Goal: Transaction & Acquisition: Obtain resource

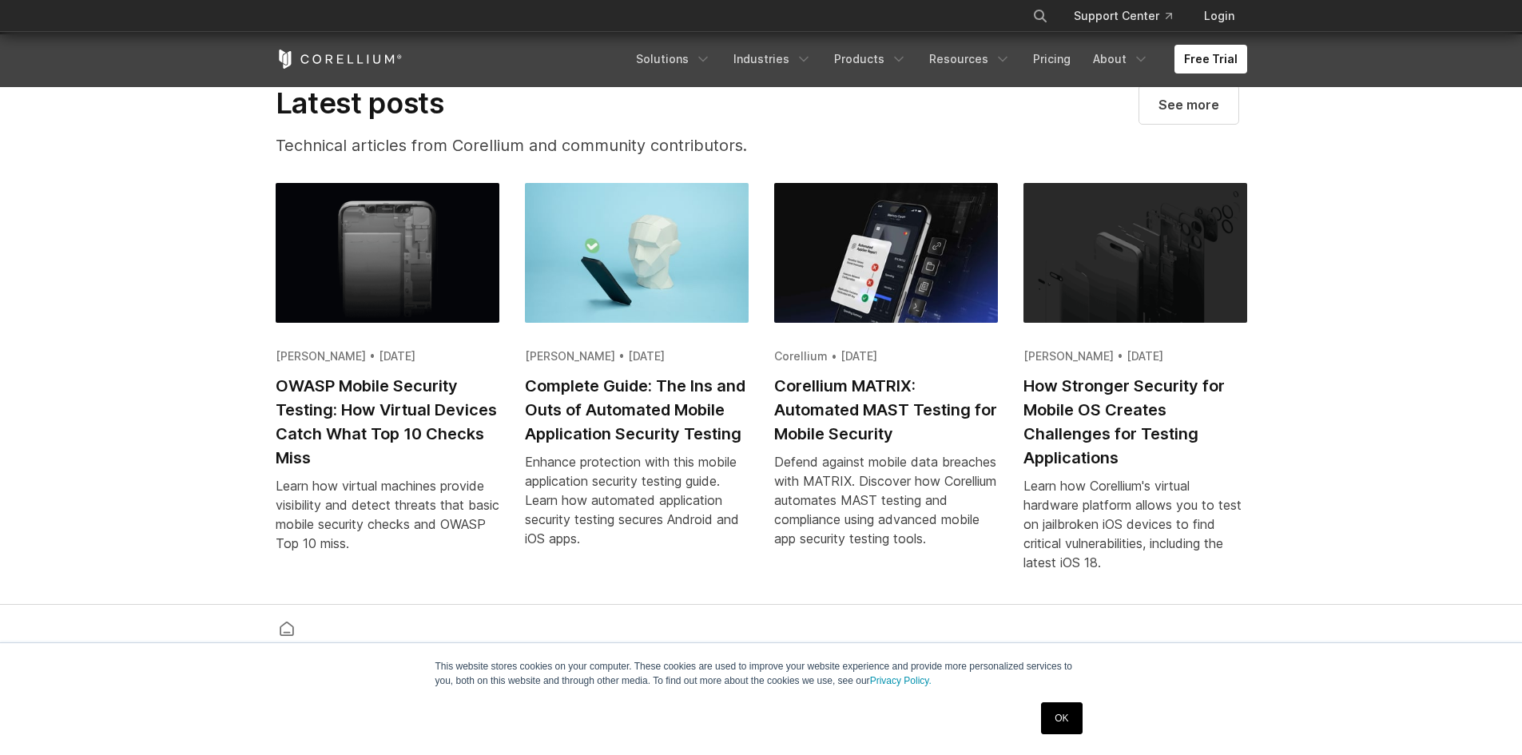
scroll to position [3138, 0]
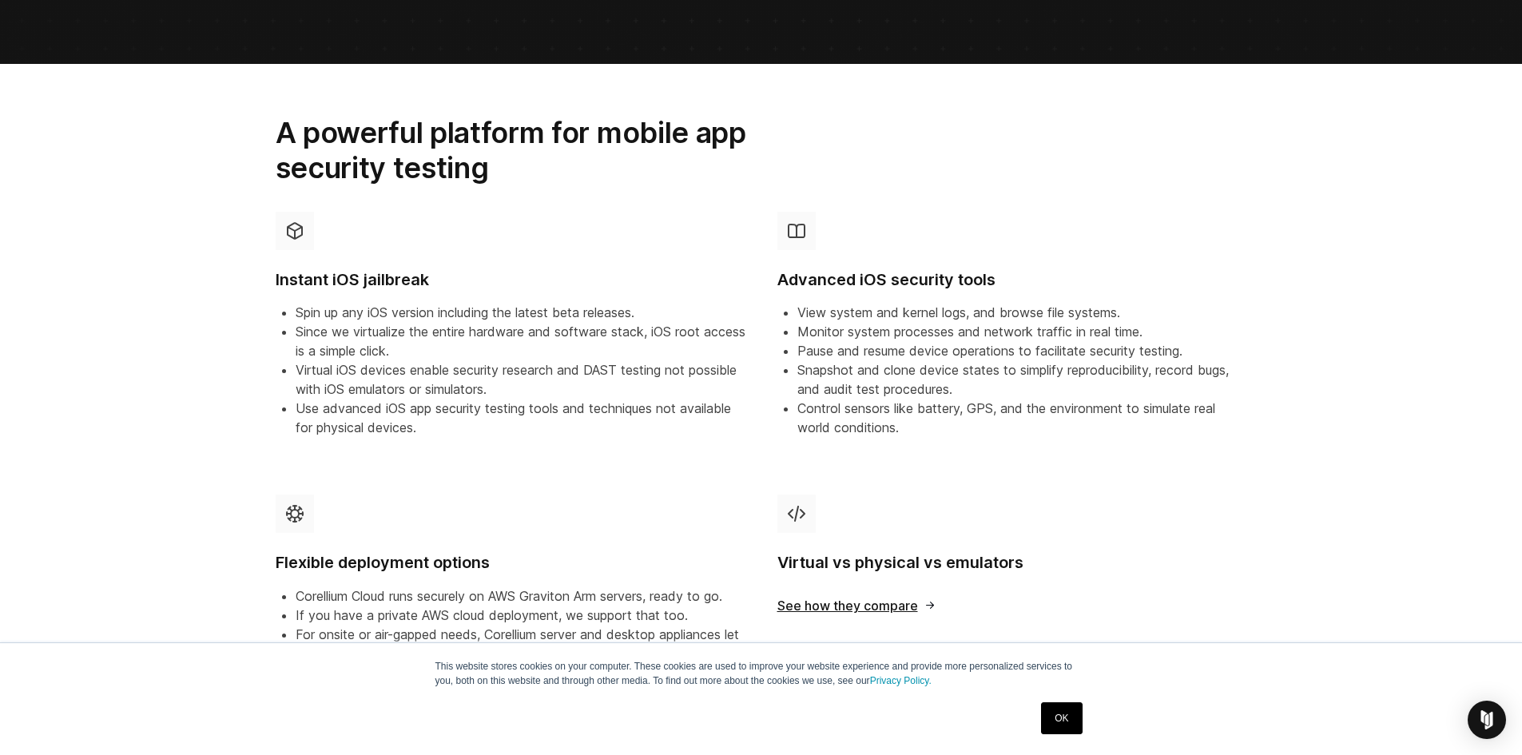
scroll to position [419, 0]
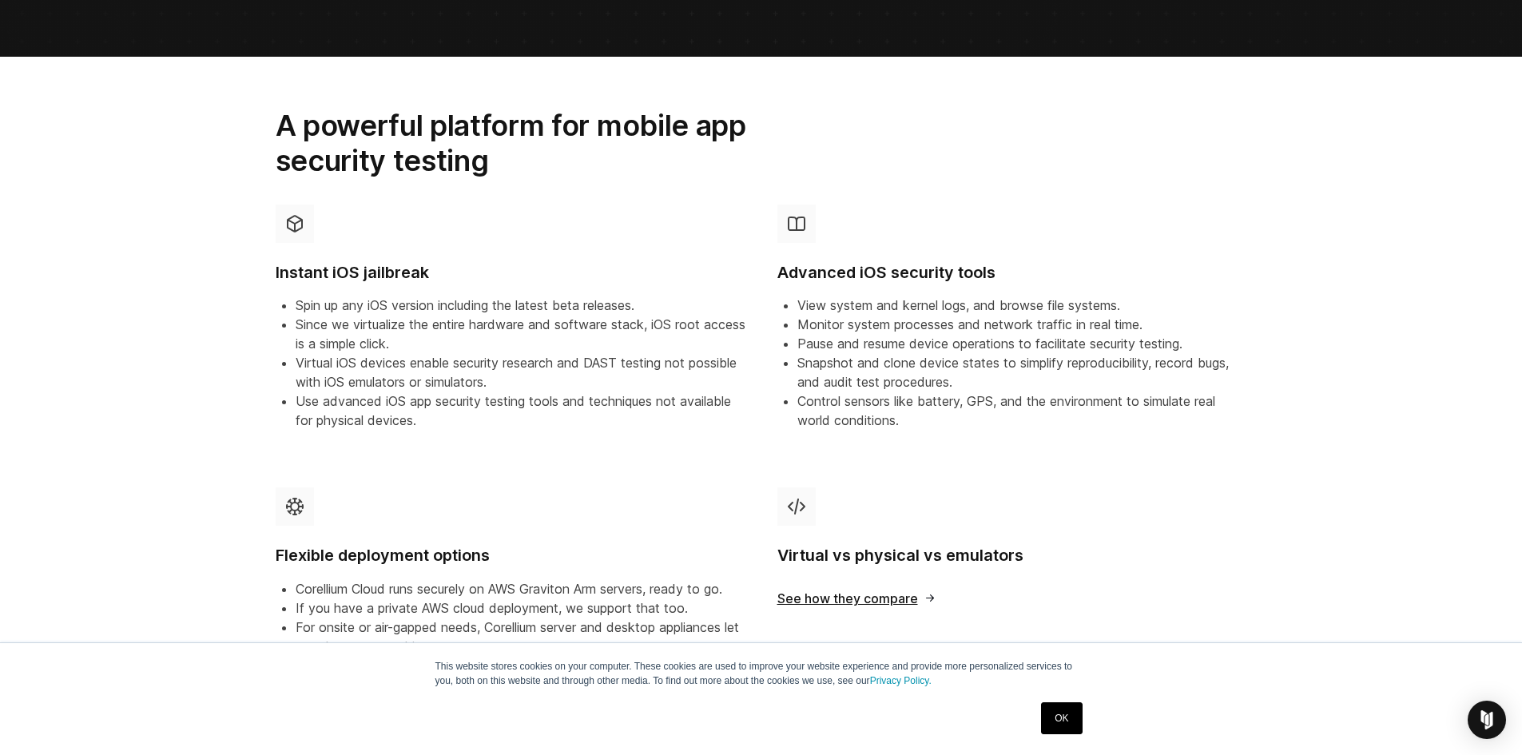
click at [851, 605] on span "See how they compare" at bounding box center [856, 598] width 159 height 13
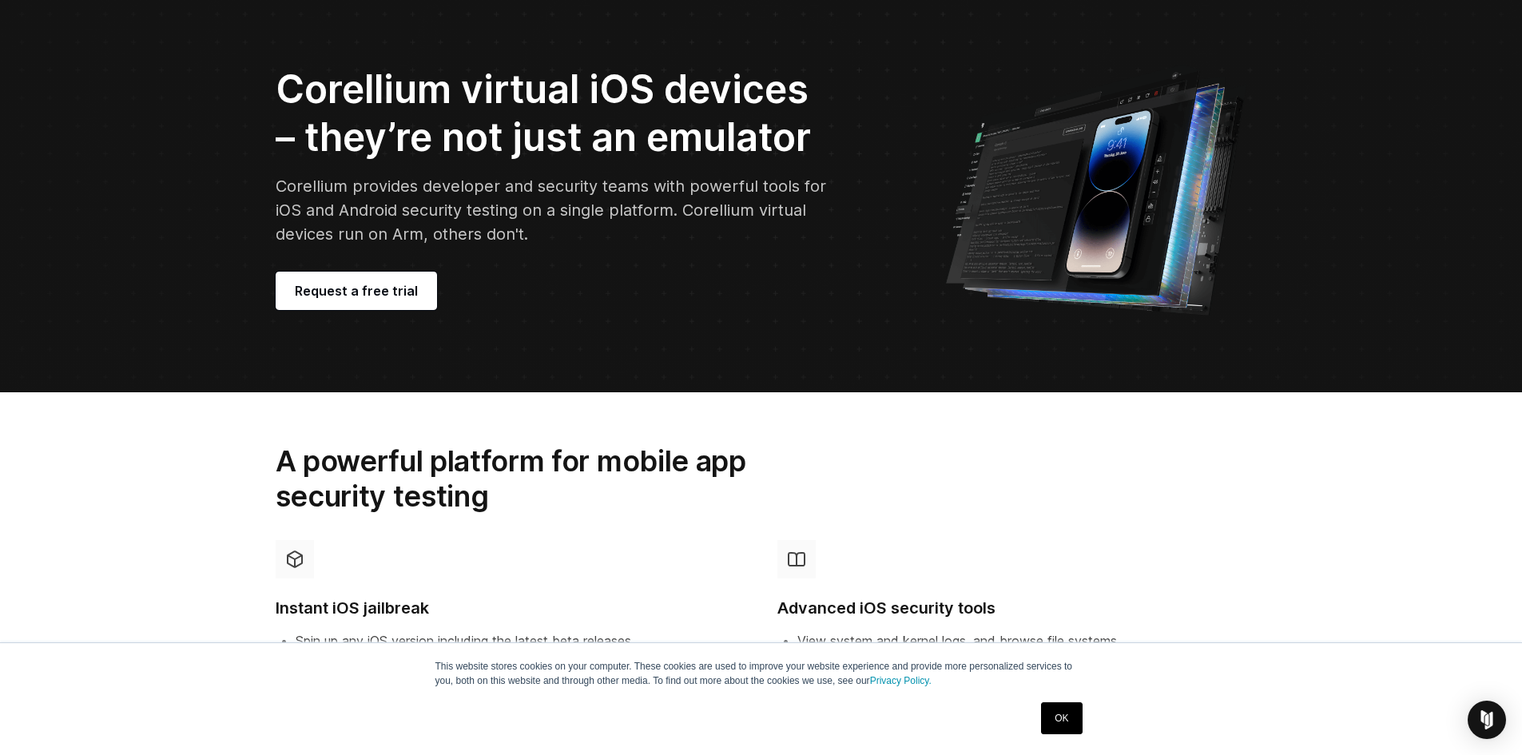
scroll to position [0, 0]
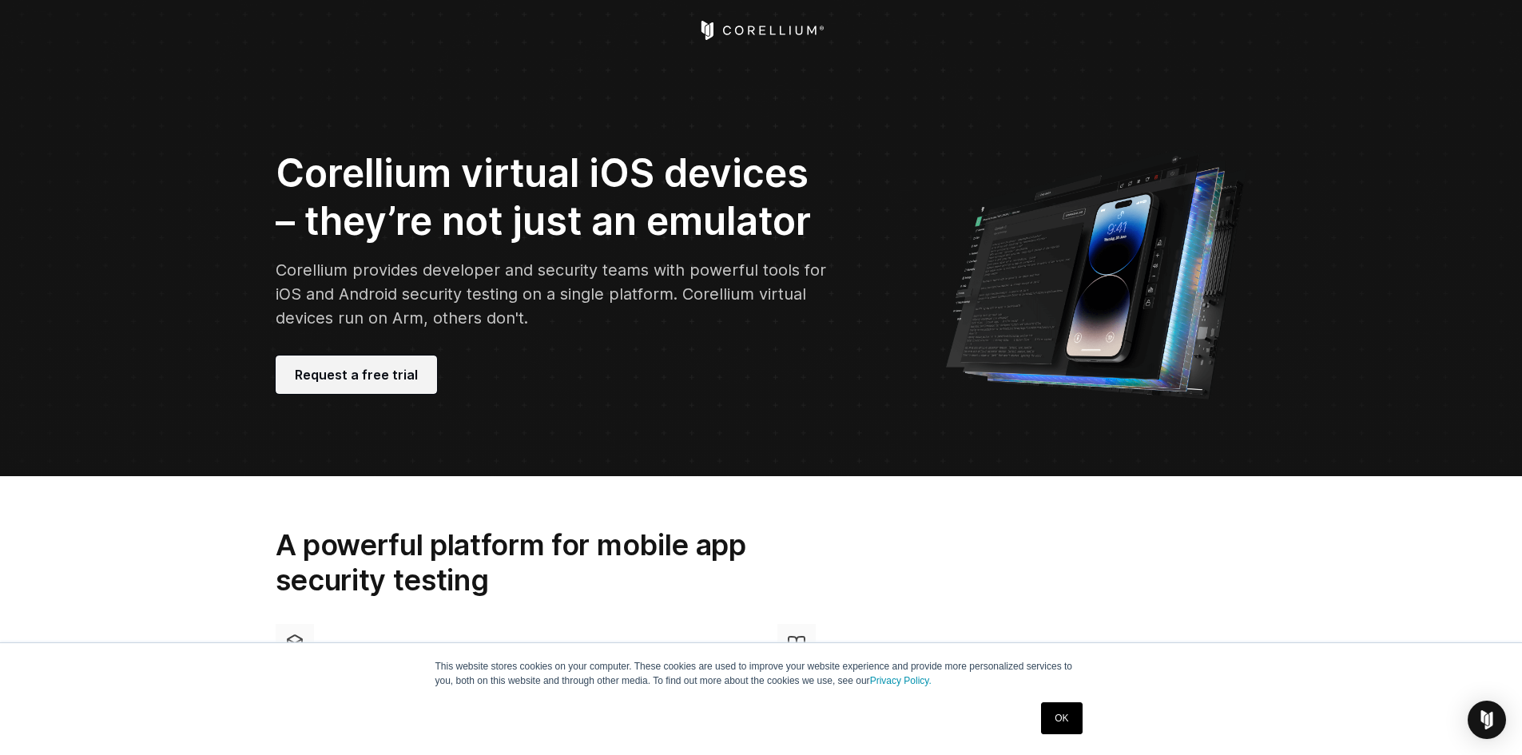
click at [375, 381] on span "Request a free trial" at bounding box center [356, 374] width 123 height 19
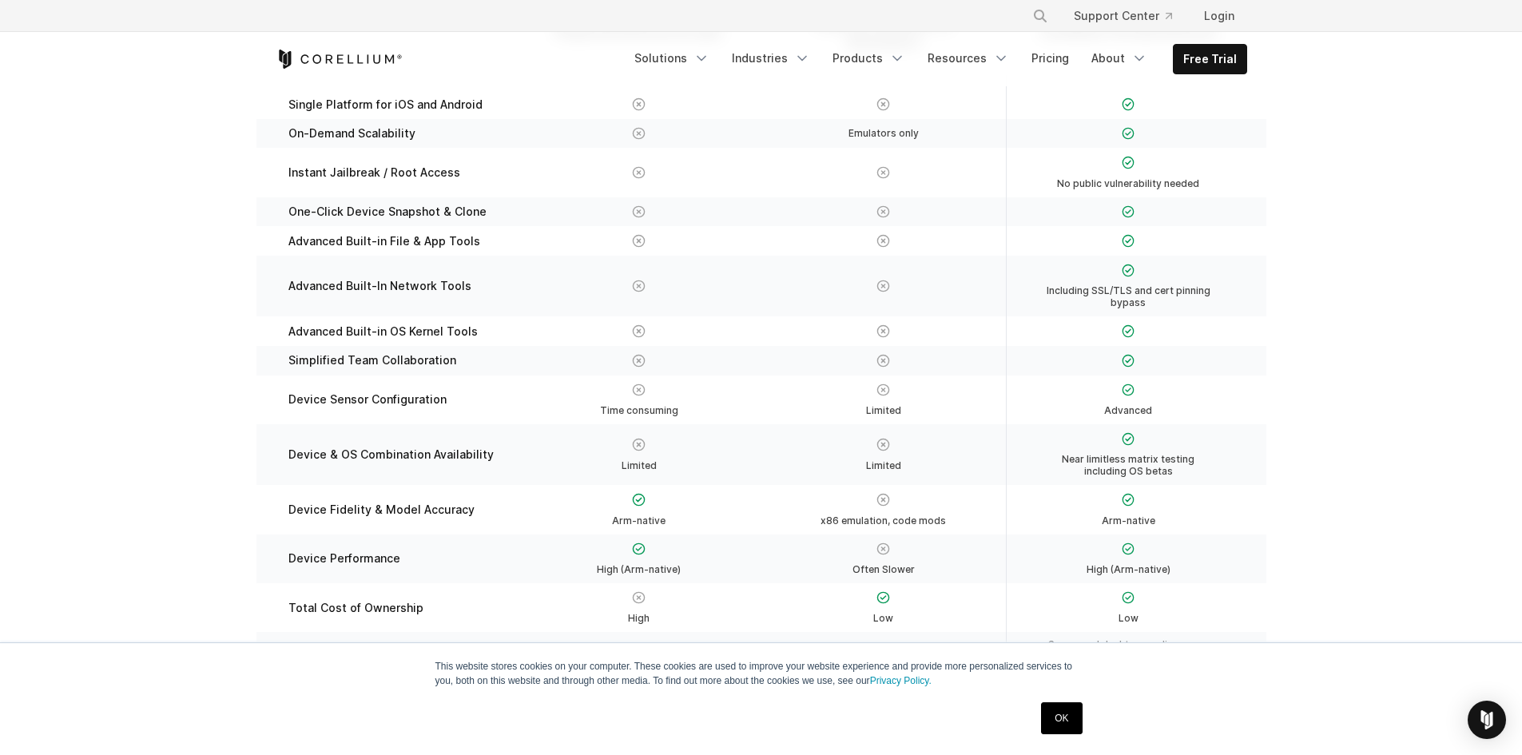
scroll to position [371, 0]
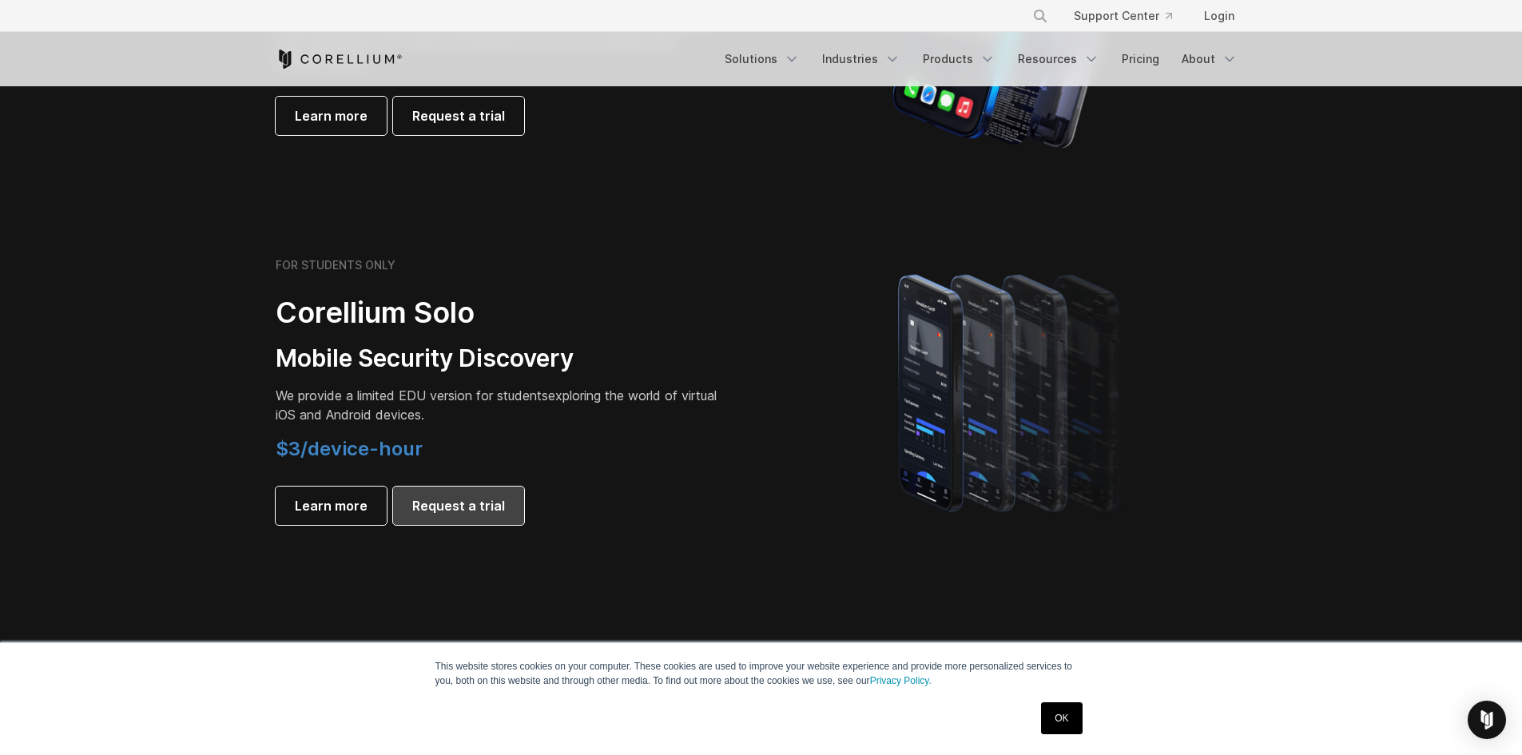
scroll to position [975, 0]
click at [494, 508] on span "Request a trial" at bounding box center [458, 504] width 93 height 19
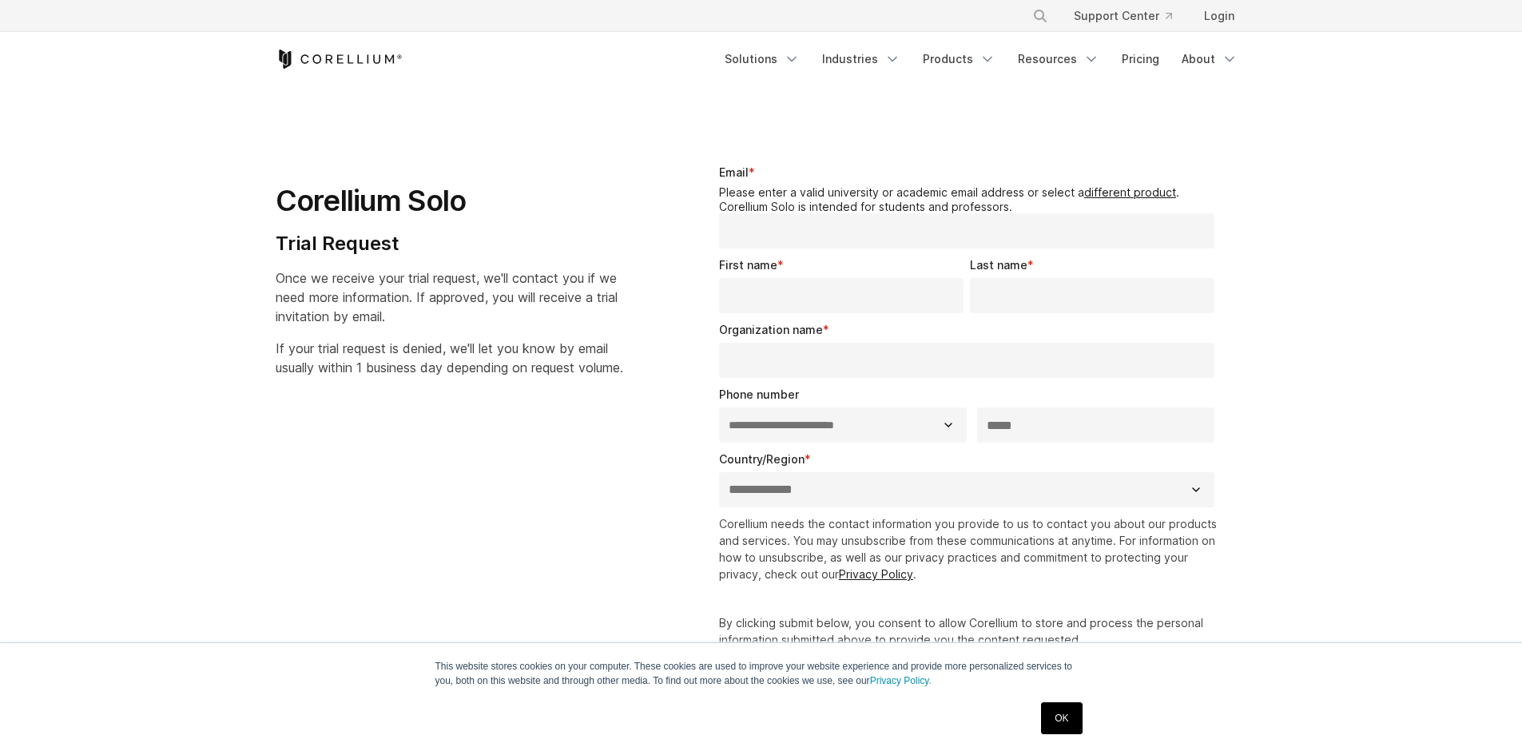
select select "**"
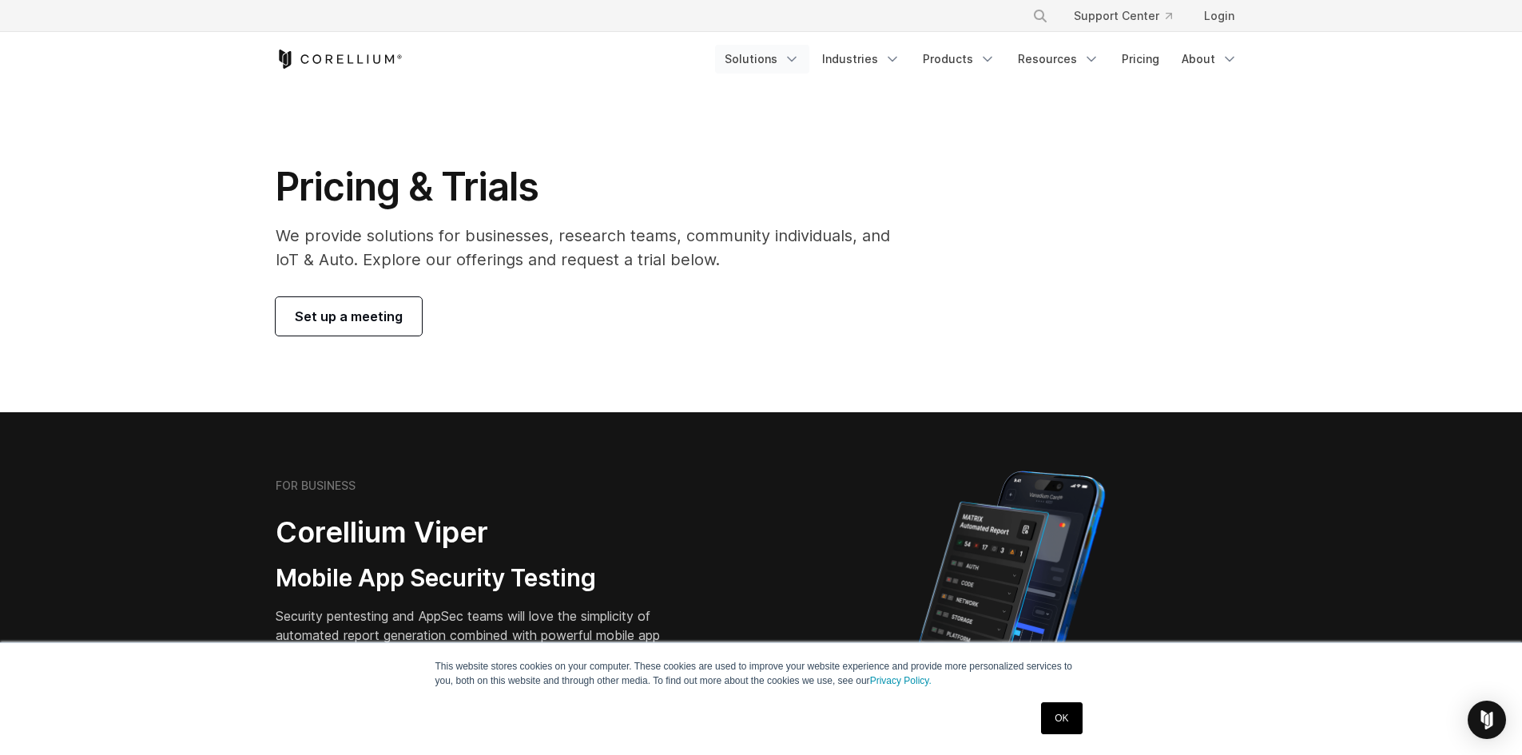
click at [779, 66] on link "Solutions" at bounding box center [762, 59] width 94 height 29
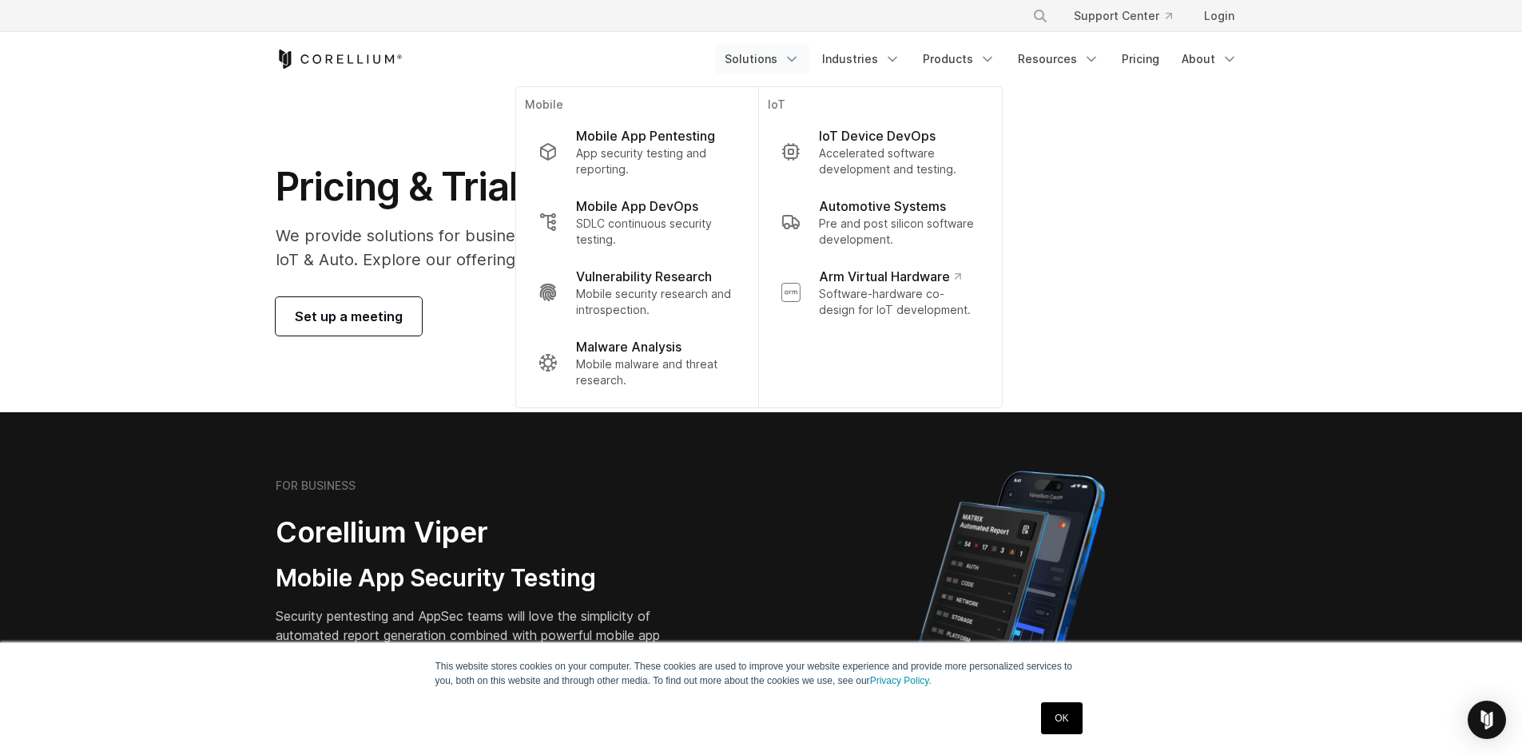
click at [1179, 177] on div "Pricing & Trials We provide solutions for businesses, research teams, community…" at bounding box center [761, 249] width 1003 height 173
